Goal: Task Accomplishment & Management: Complete application form

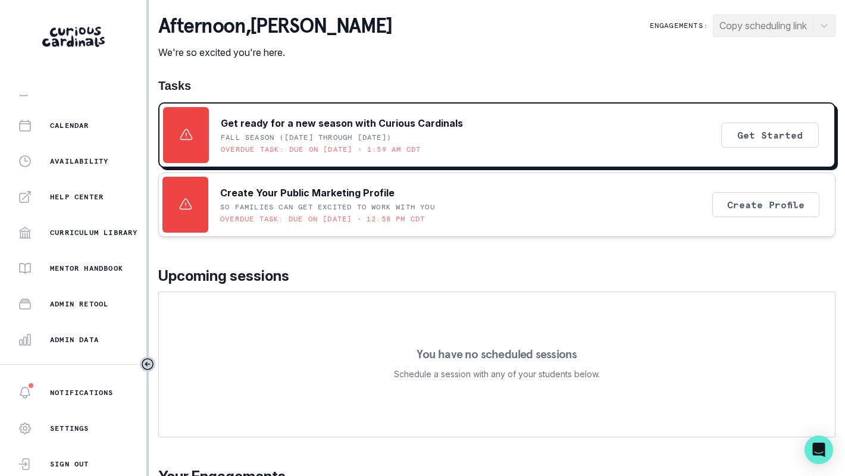
scroll to position [254, 0]
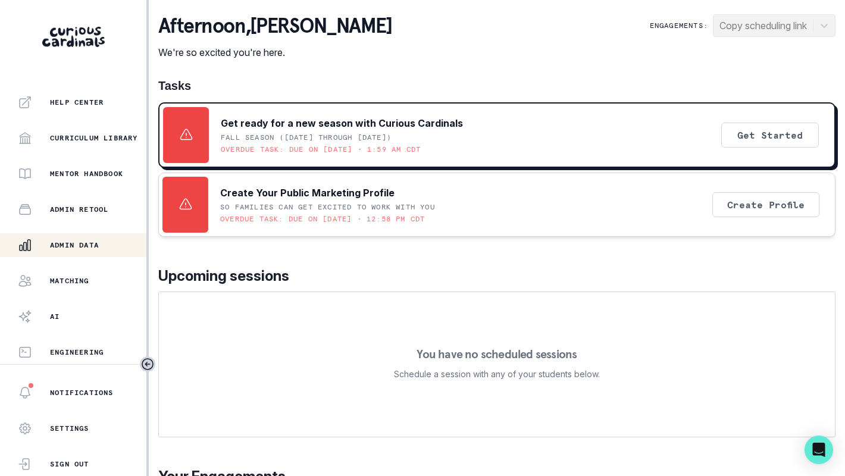
click at [80, 250] on div "Admin Data" at bounding box center [82, 245] width 129 height 14
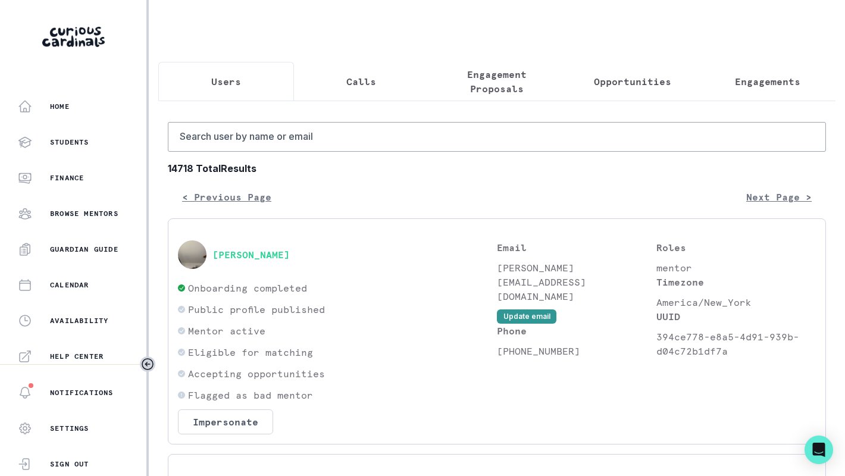
click at [482, 90] on p "Engagement Proposals" at bounding box center [496, 81] width 115 height 29
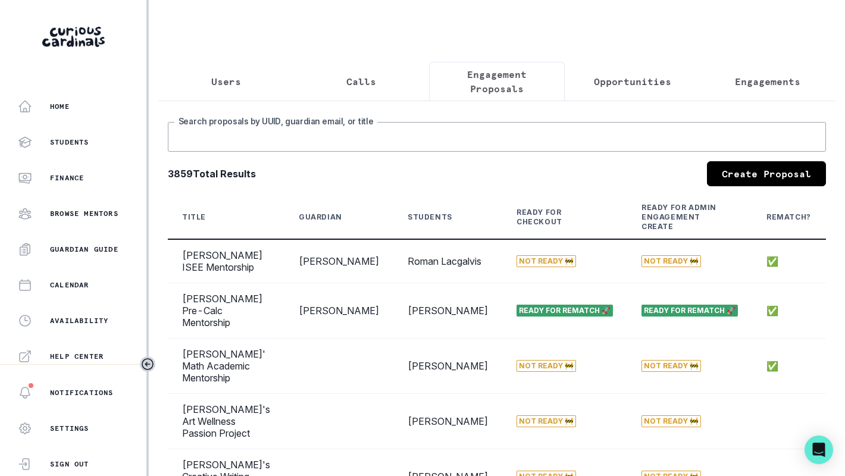
click at [492, 140] on input "Search proposals by UUID, guardian email, or title" at bounding box center [497, 137] width 658 height 30
type input "[PERSON_NAME]"
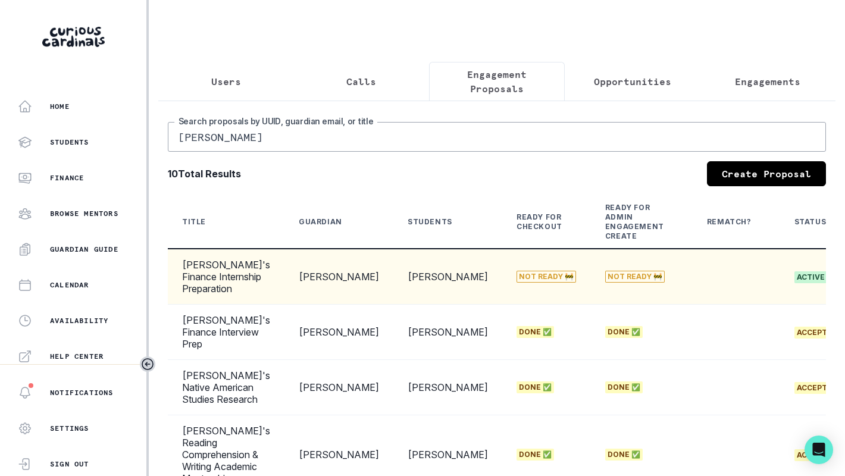
scroll to position [0, 177]
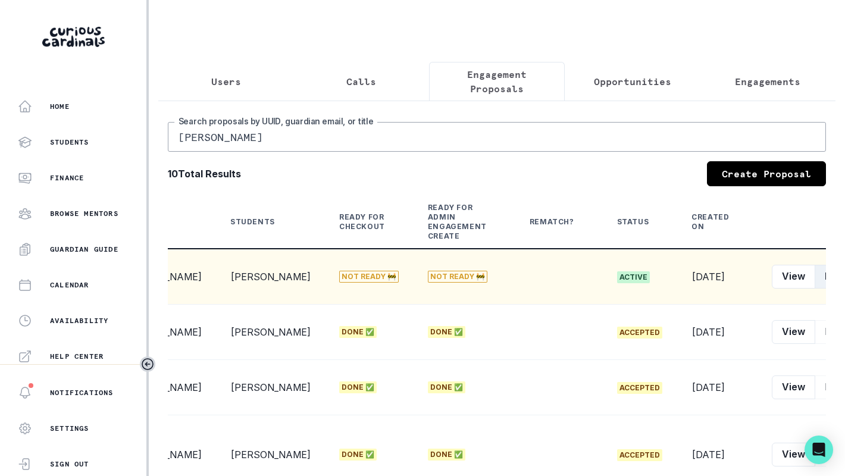
click at [815, 289] on button "Edit" at bounding box center [833, 277] width 37 height 24
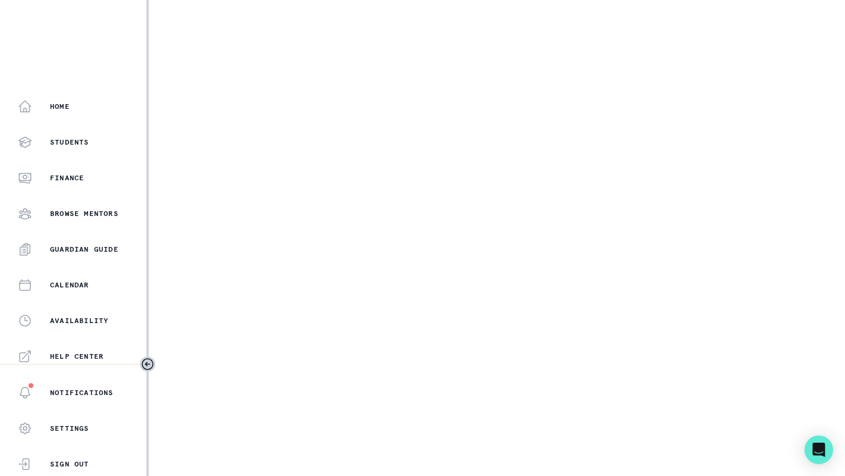
select select "b3713756-4135-4cda-87b8-2c7a26e5960c"
select select "b1dc3935-2801-4c4a-9b1c-8e4b84e7f73f"
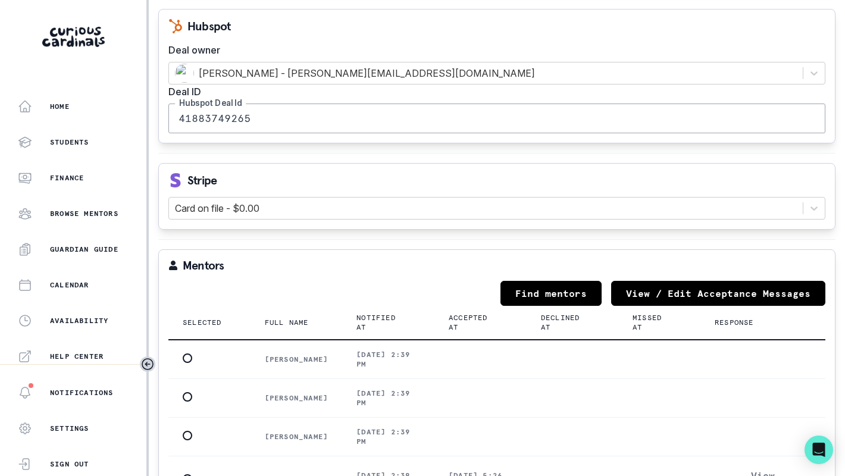
scroll to position [1496, 0]
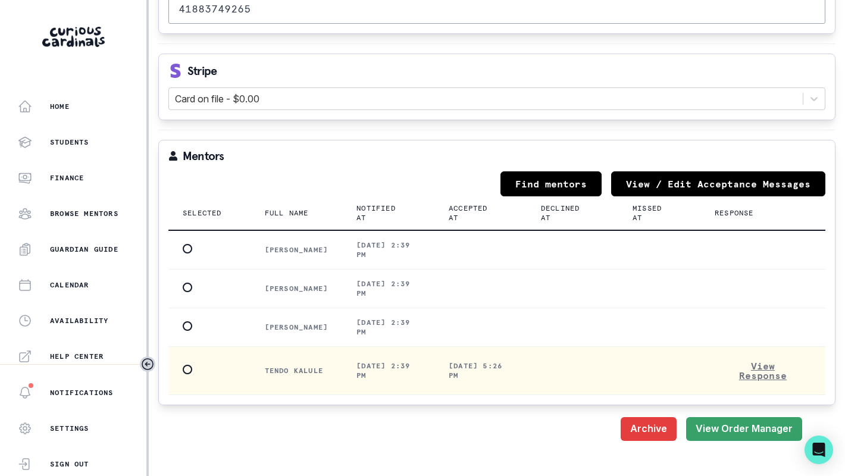
click at [190, 365] on span at bounding box center [188, 370] width 10 height 10
click at [183, 369] on input "radio" at bounding box center [182, 369] width 1 height 1
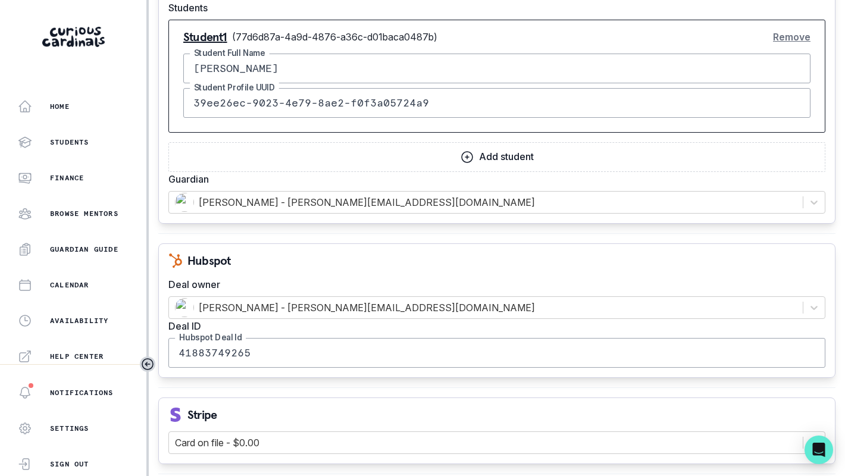
scroll to position [978, 0]
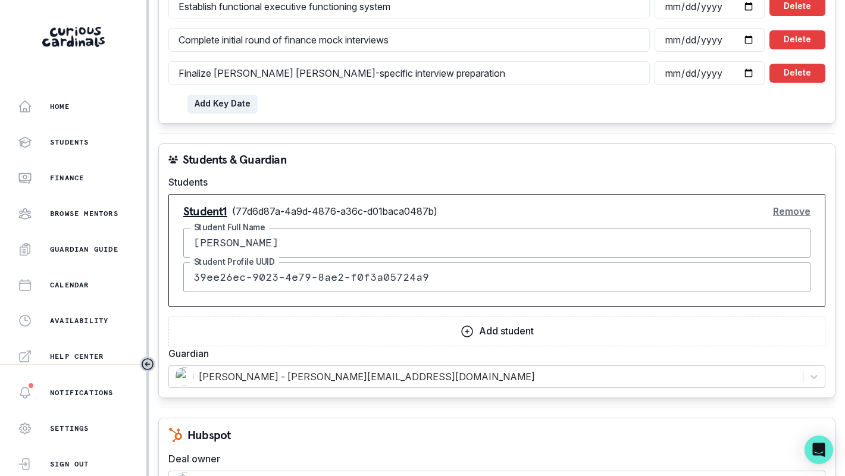
click at [773, 199] on button "Remove" at bounding box center [791, 211] width 37 height 24
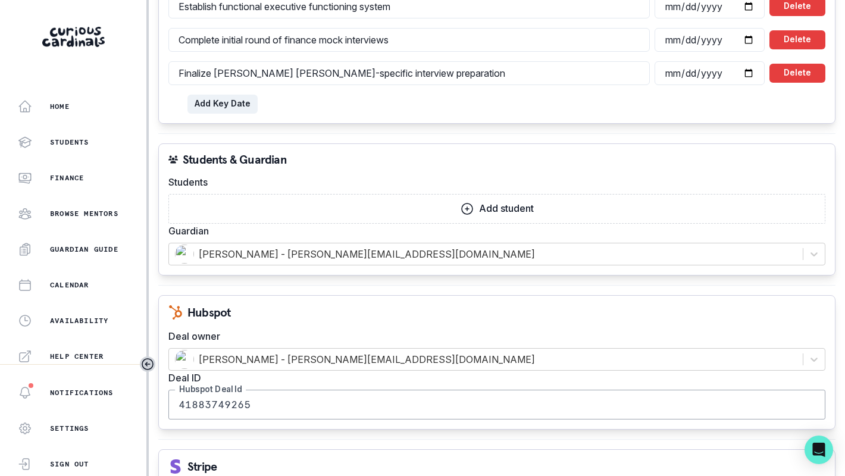
click at [653, 194] on button "Add student" at bounding box center [496, 209] width 657 height 30
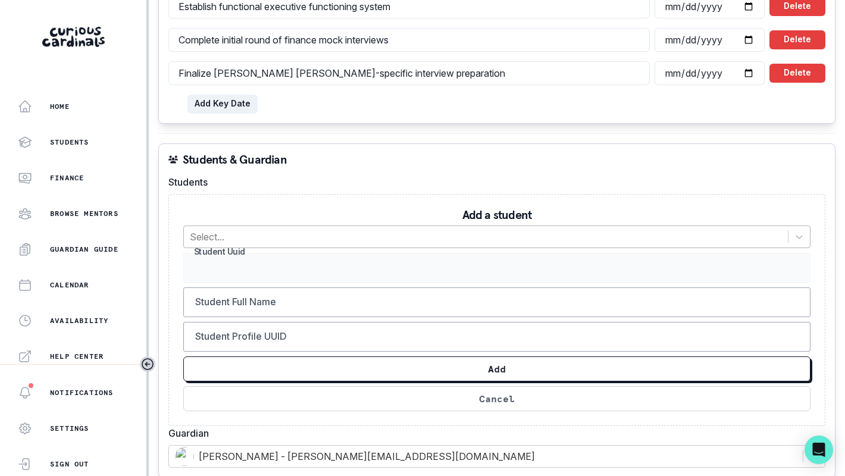
click at [592, 226] on div "Select..." at bounding box center [486, 236] width 604 height 21
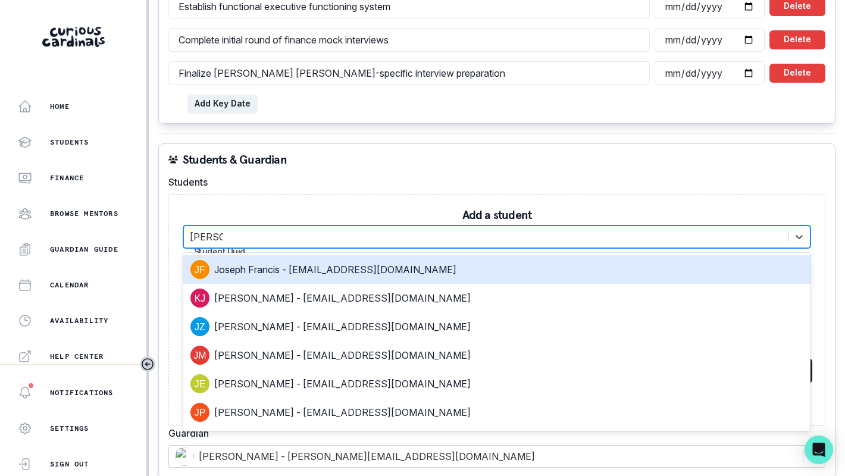
type input "[PERSON_NAME]"
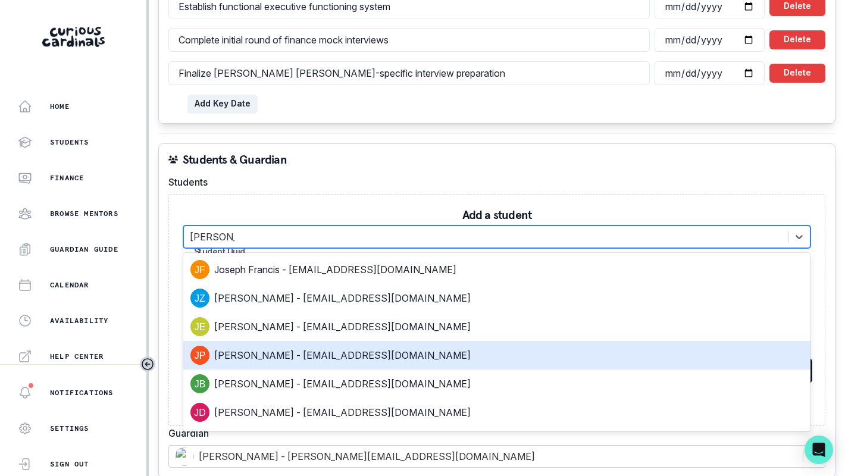
click at [424, 341] on div "[PERSON_NAME] - [EMAIL_ADDRESS][DOMAIN_NAME]" at bounding box center [496, 355] width 627 height 29
type input "77d6d87a-4a9d-4876-a36c-d01baca0487b"
type input "[PERSON_NAME]"
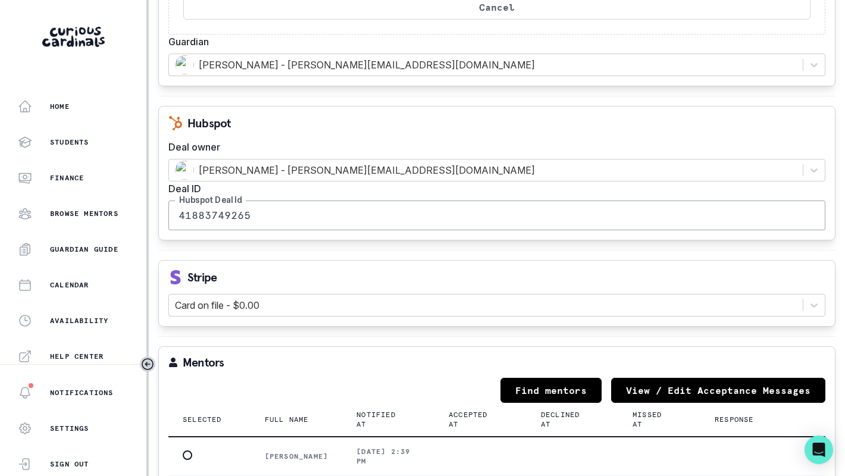
scroll to position [994, 0]
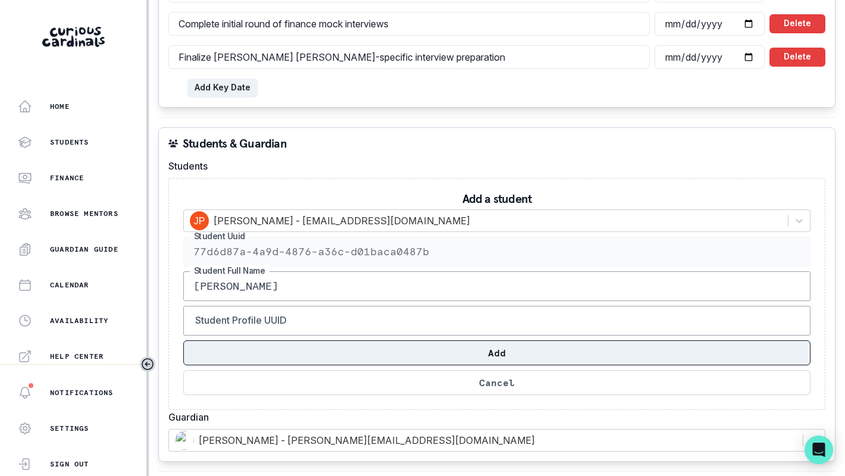
click at [549, 340] on button "Add" at bounding box center [496, 352] width 627 height 25
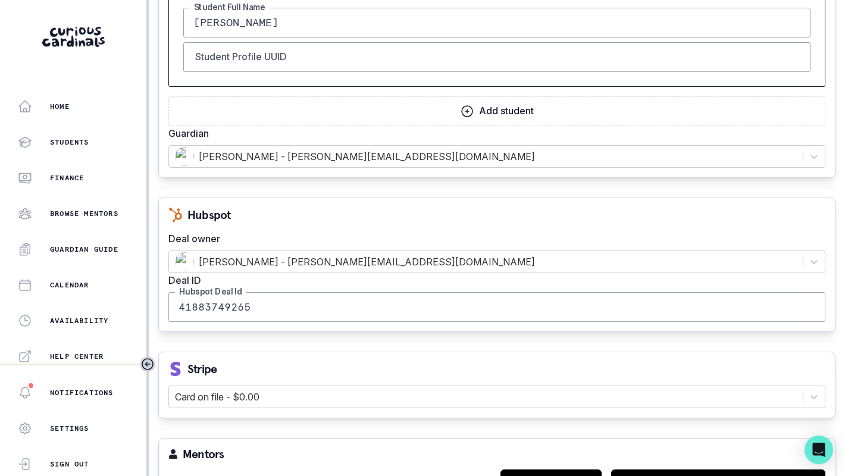
scroll to position [1496, 0]
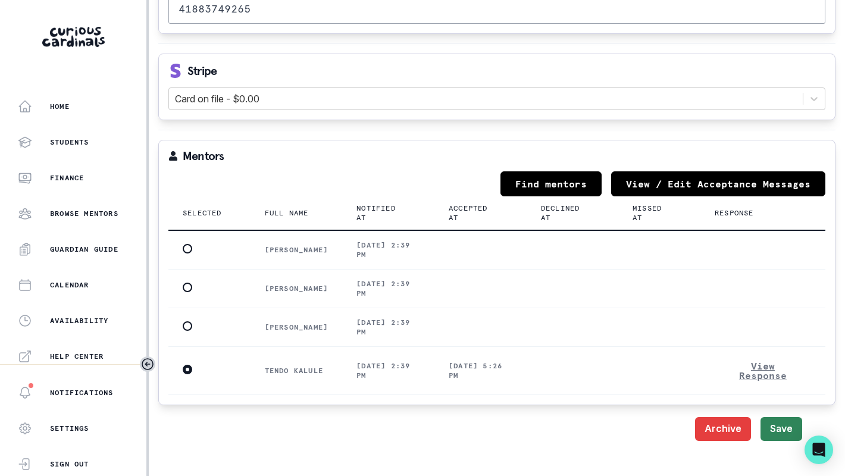
click at [772, 417] on button "Save" at bounding box center [781, 429] width 42 height 24
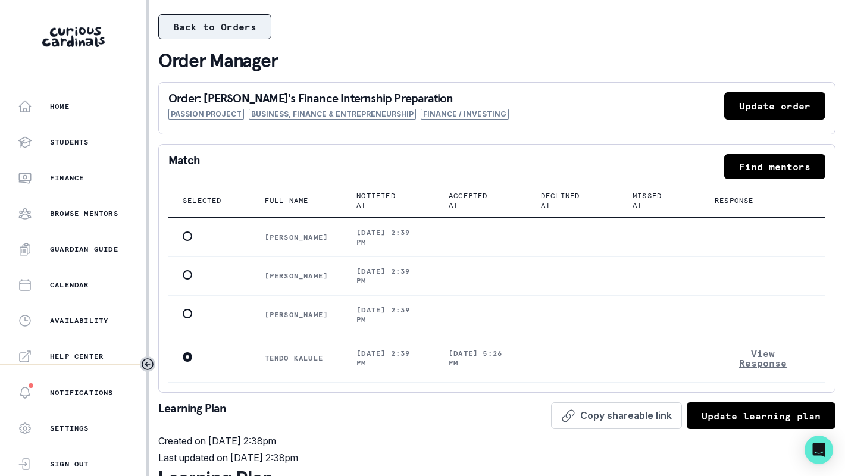
click at [251, 24] on button "Back to Orders" at bounding box center [214, 26] width 113 height 25
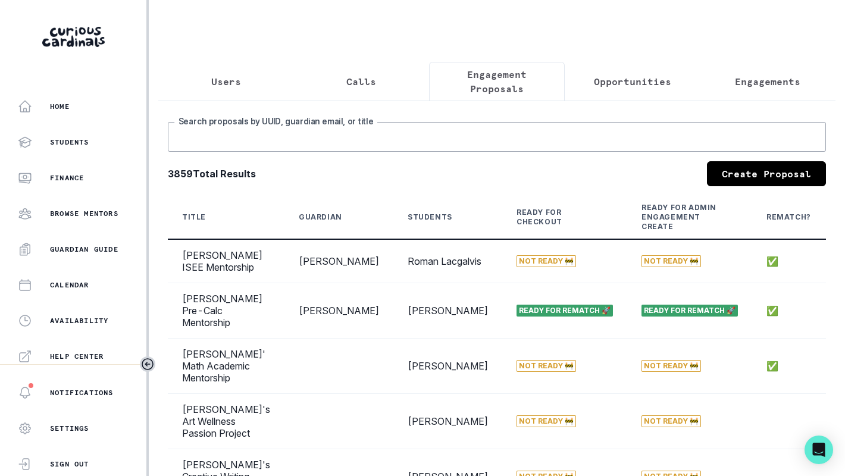
click at [389, 139] on input "Search proposals by UUID, guardian email, or title" at bounding box center [497, 137] width 658 height 30
type input "[PERSON_NAME]"
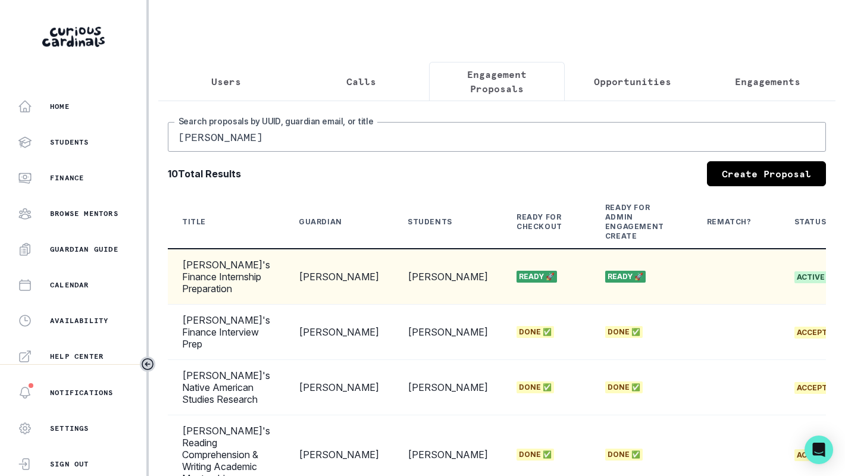
scroll to position [0, 177]
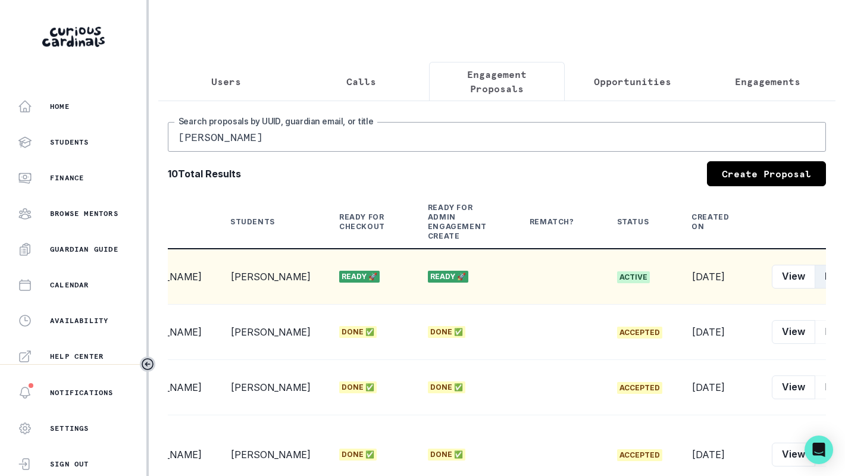
click at [815, 289] on button "Edit" at bounding box center [833, 277] width 37 height 24
select select "b3713756-4135-4cda-87b8-2c7a26e5960c"
select select "b1dc3935-2801-4c4a-9b1c-8e4b84e7f73f"
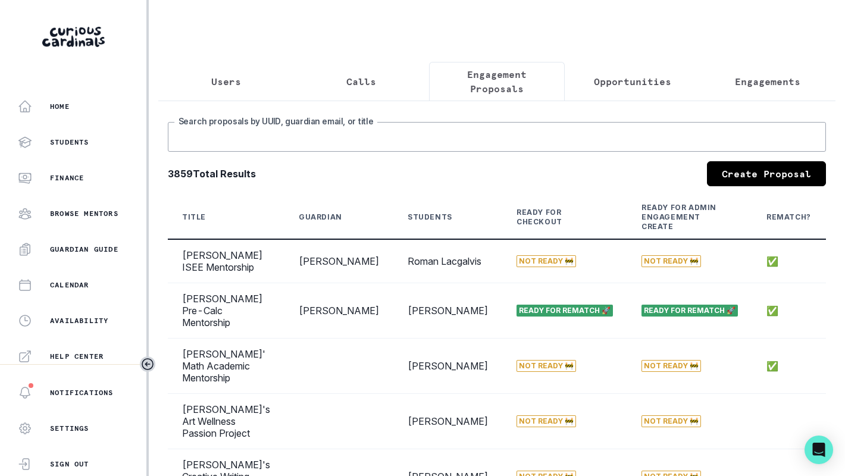
click at [477, 149] on input "Search proposals by UUID, guardian email, or title" at bounding box center [497, 137] width 658 height 30
type input "[PERSON_NAME]"
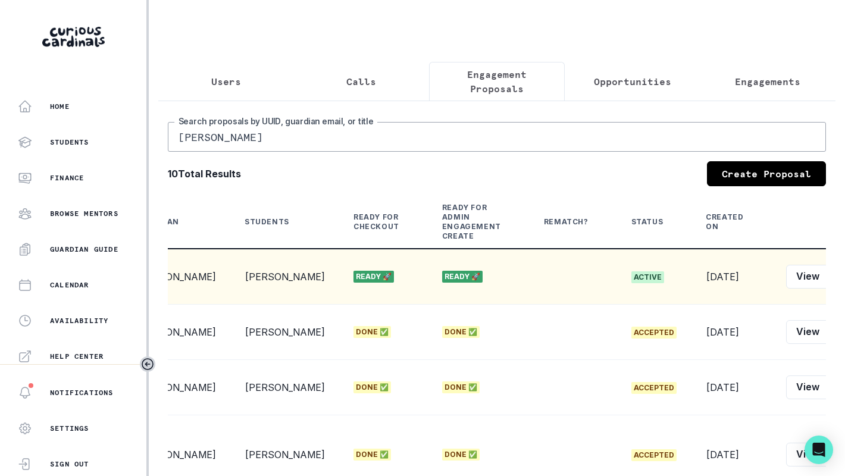
scroll to position [0, 177]
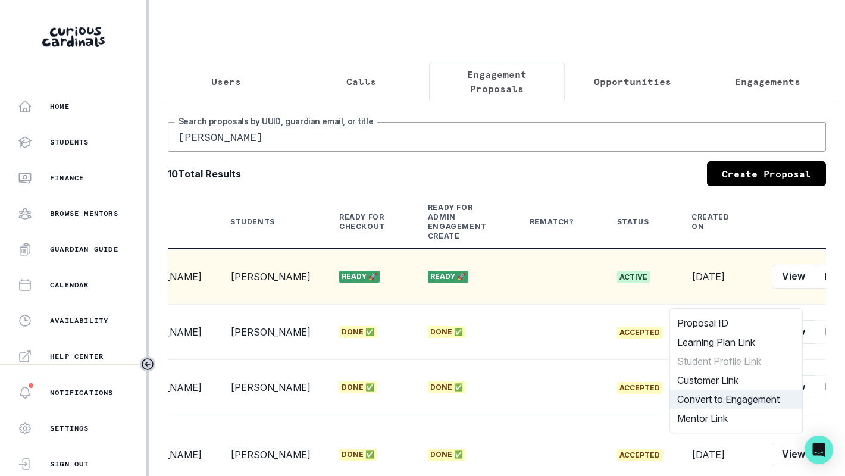
click at [769, 396] on button "Convert to Engagement" at bounding box center [736, 399] width 132 height 19
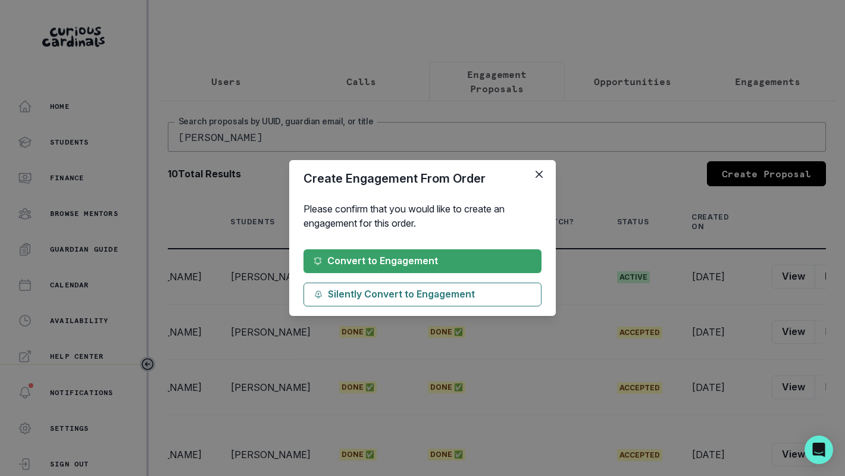
drag, startPoint x: 464, startPoint y: 267, endPoint x: 520, endPoint y: 207, distance: 82.1
click at [520, 207] on section "Create Engagement From Order Please confirm that you would like to create an en…" at bounding box center [422, 238] width 267 height 156
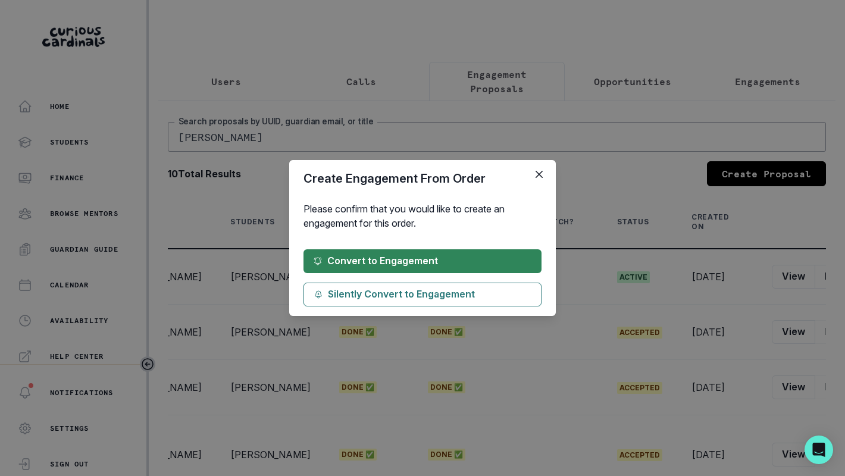
click at [505, 253] on button "Convert to Engagement" at bounding box center [422, 261] width 238 height 24
